Goal: Navigation & Orientation: Find specific page/section

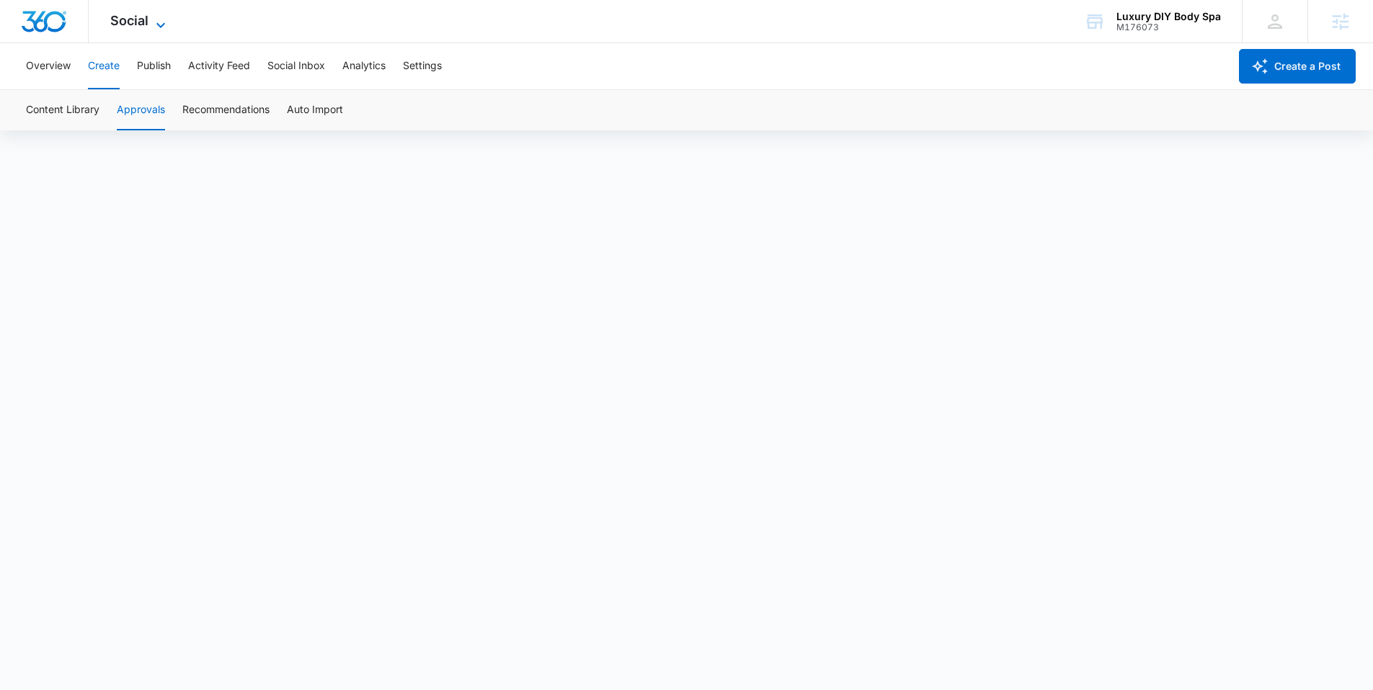
click at [168, 22] on icon at bounding box center [160, 25] width 17 height 17
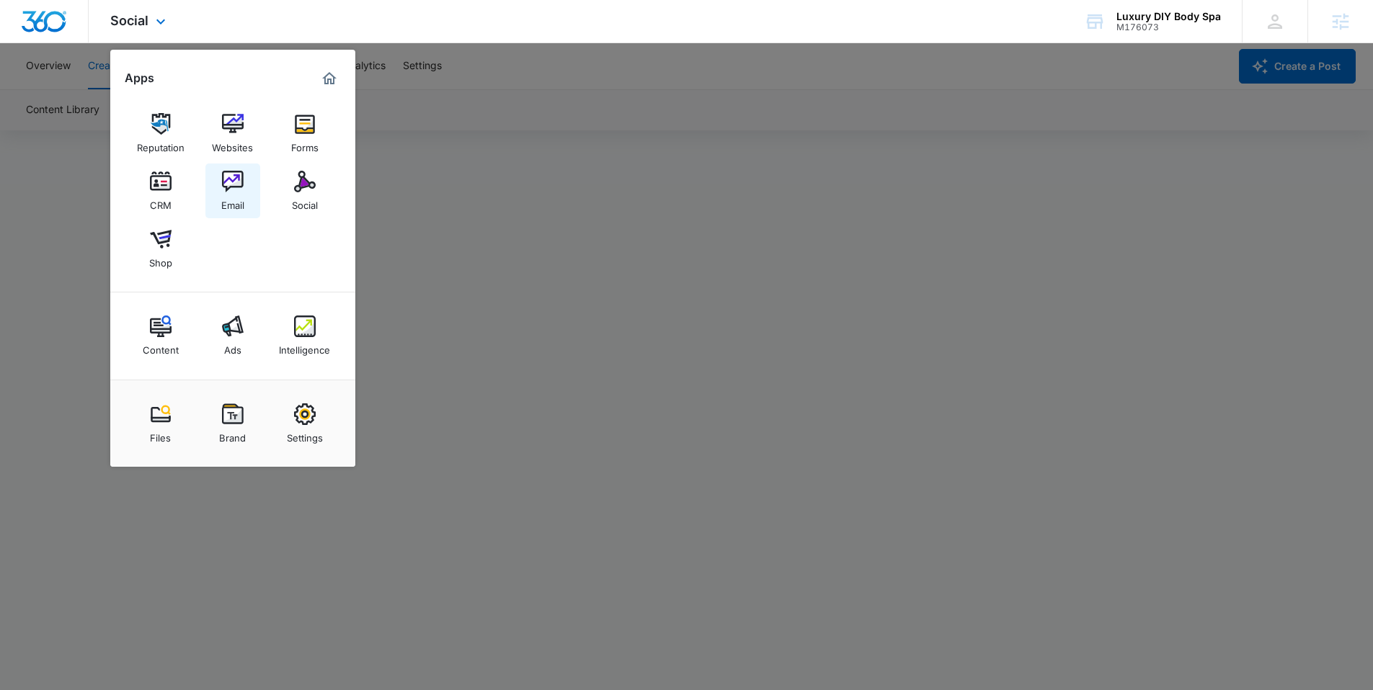
click at [221, 197] on div "Email" at bounding box center [232, 201] width 23 height 19
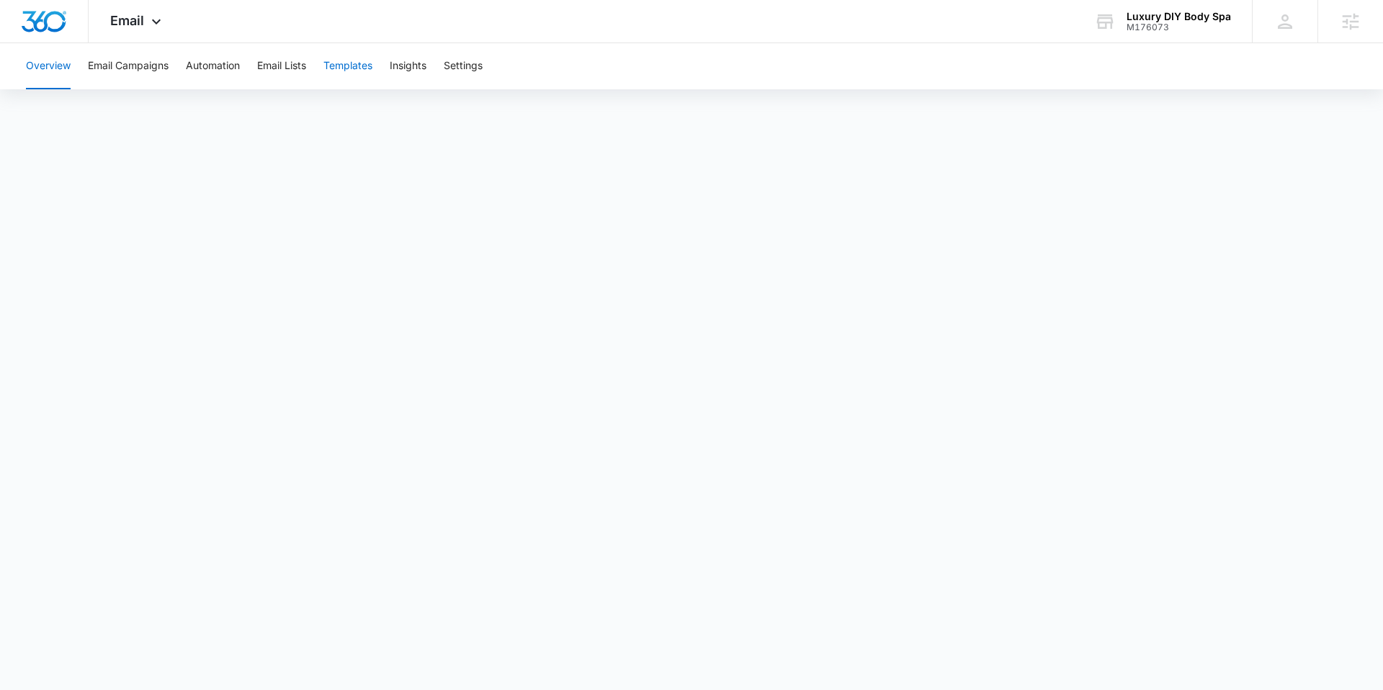
click at [342, 65] on button "Templates" at bounding box center [348, 66] width 49 height 46
click at [142, 68] on button "Email Campaigns" at bounding box center [128, 66] width 81 height 46
click at [149, 24] on icon at bounding box center [156, 25] width 17 height 17
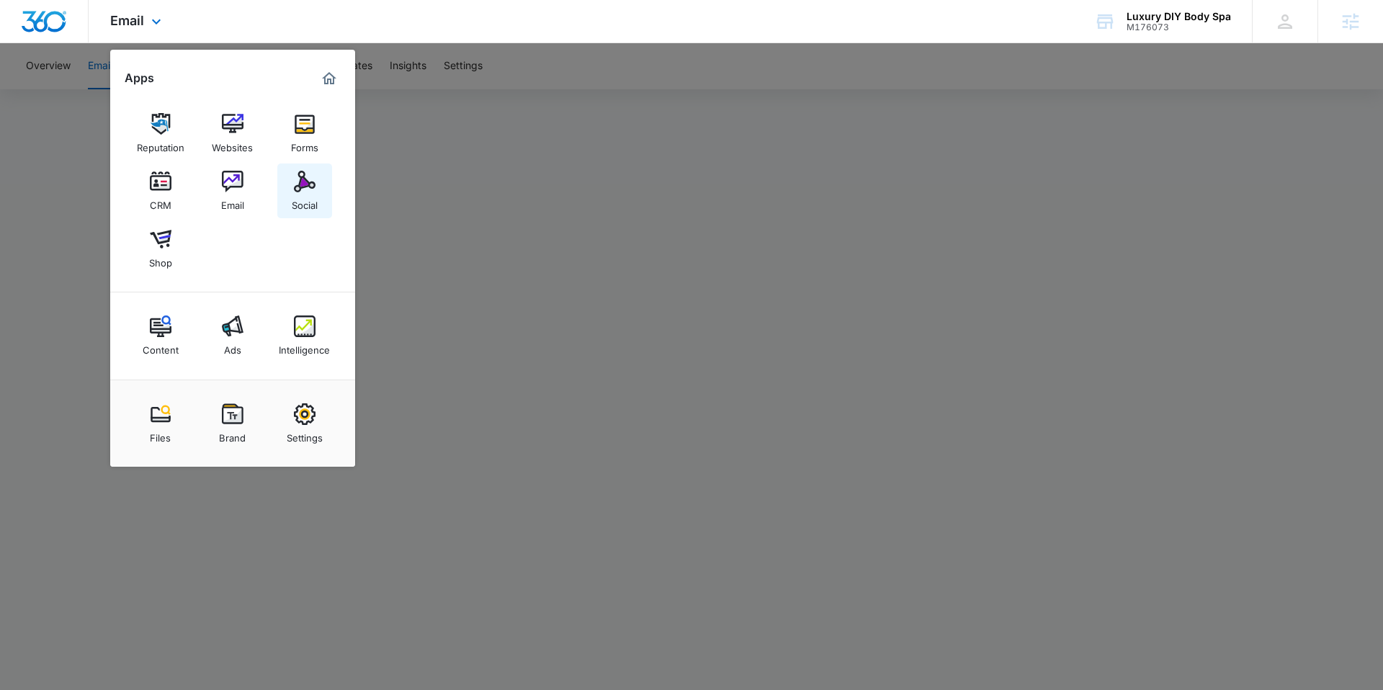
click at [310, 199] on div "Social" at bounding box center [305, 201] width 26 height 19
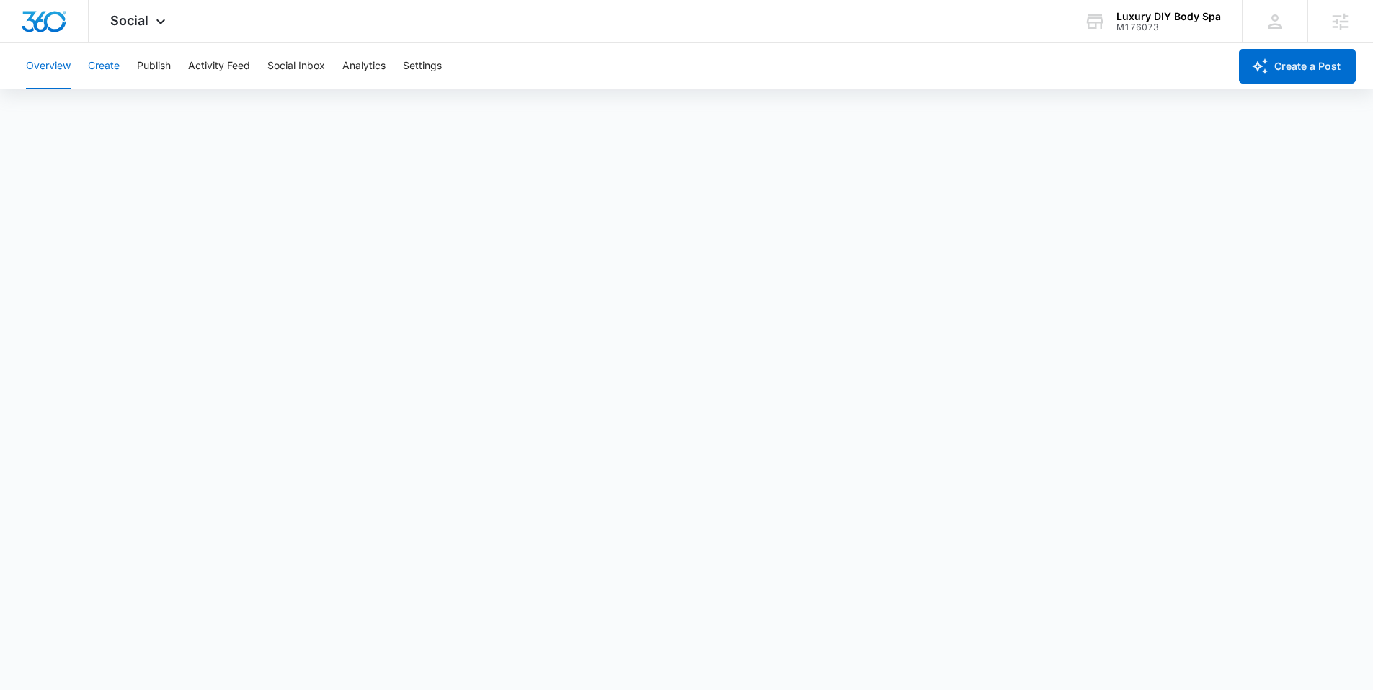
click at [110, 57] on button "Create" at bounding box center [104, 66] width 32 height 46
click at [156, 107] on button "Approvals" at bounding box center [141, 110] width 48 height 40
